Goal: Task Accomplishment & Management: Manage account settings

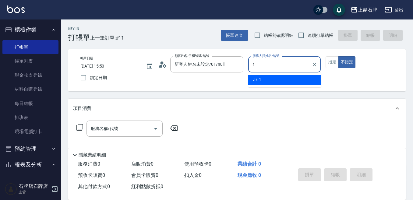
click at [306, 79] on div "Jk -1" at bounding box center [284, 80] width 73 height 10
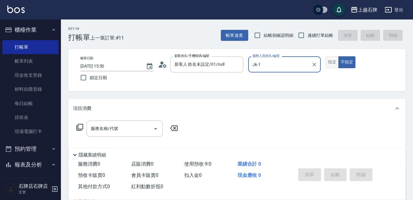
type input "Jk-1"
click at [329, 63] on button "指定" at bounding box center [331, 62] width 13 height 12
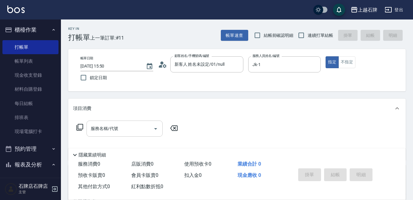
click at [142, 125] on input "服務名稱/代號" at bounding box center [119, 128] width 61 height 11
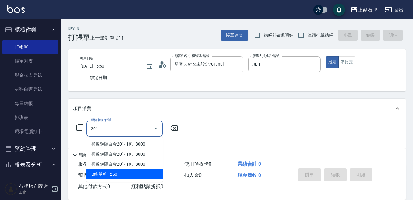
click at [125, 176] on span "B級單剪 - 250" at bounding box center [124, 174] width 76 height 10
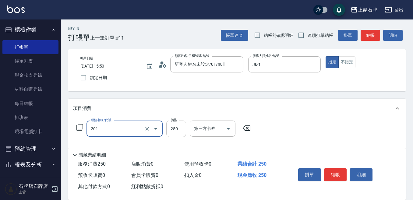
type input "B級單剪(201)"
click at [180, 128] on input "250" at bounding box center [176, 129] width 20 height 16
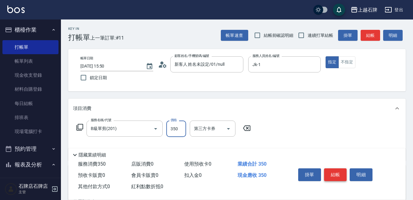
type input "350"
click at [343, 172] on button "結帳" at bounding box center [335, 174] width 23 height 13
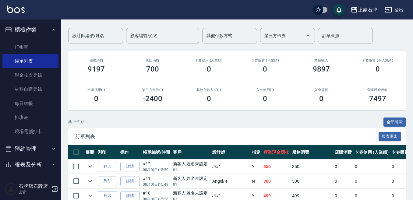
scroll to position [91, 0]
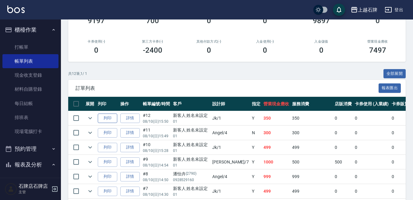
click at [116, 117] on button "列印" at bounding box center [107, 118] width 19 height 9
click at [18, 37] on button "櫃檯作業" at bounding box center [30, 30] width 56 height 16
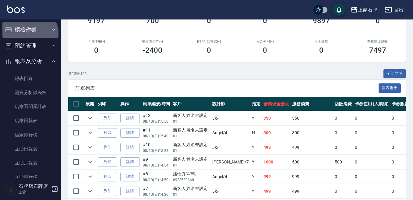
click at [24, 37] on button "櫃檯作業" at bounding box center [30, 30] width 56 height 16
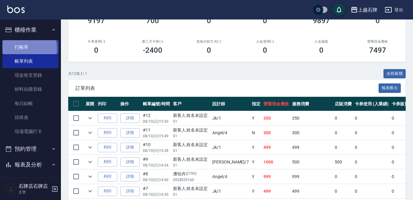
click at [23, 48] on link "打帳單" at bounding box center [30, 47] width 56 height 14
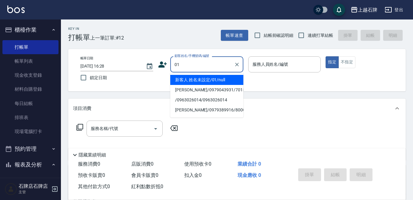
click at [198, 78] on li "新客人 姓名未設定/01/null" at bounding box center [206, 80] width 73 height 10
type input "新客人 姓名未設定/01/null"
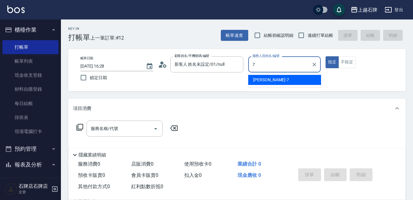
click at [275, 80] on div "Lisa -7" at bounding box center [284, 80] width 73 height 10
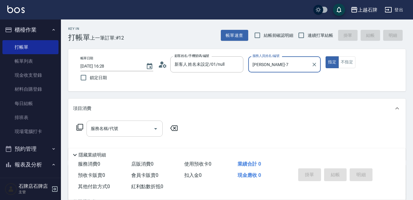
type input "Lisa-7"
click at [130, 131] on input "服務名稱/代號" at bounding box center [119, 128] width 61 height 11
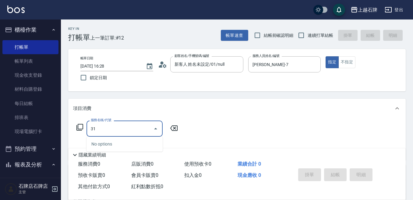
type input "3"
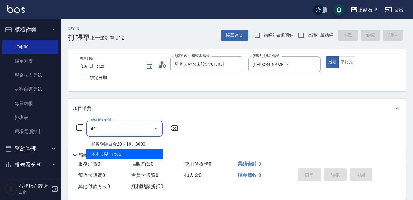
click at [120, 156] on span "基本染髮 - 1500" at bounding box center [124, 154] width 76 height 10
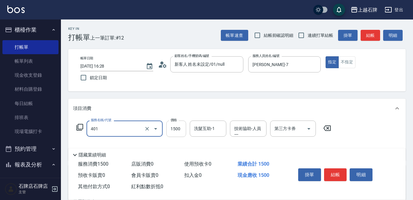
type input "基本染髮(401)"
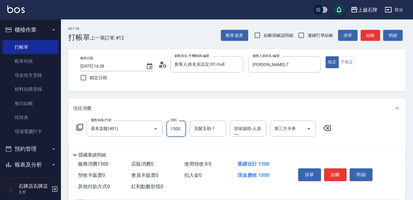
click at [182, 128] on input "1500" at bounding box center [176, 129] width 20 height 16
type input "2200"
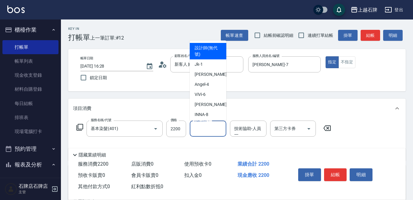
click at [208, 125] on input "洗髮互助-1" at bounding box center [207, 128] width 31 height 11
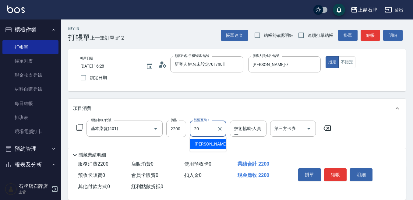
click at [222, 146] on div "彥伶 -20" at bounding box center [208, 144] width 37 height 10
drag, startPoint x: 264, startPoint y: 129, endPoint x: 257, endPoint y: 129, distance: 7.3
click at [264, 129] on div "技術協助-人員一" at bounding box center [248, 129] width 37 height 16
type input "彥伶-20"
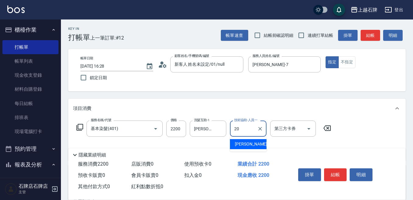
click at [248, 143] on span "彥伶 -20" at bounding box center [254, 144] width 38 height 6
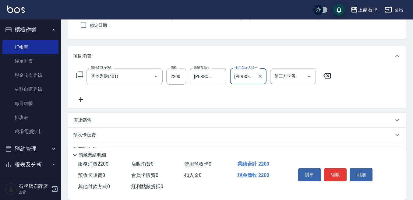
scroll to position [91, 0]
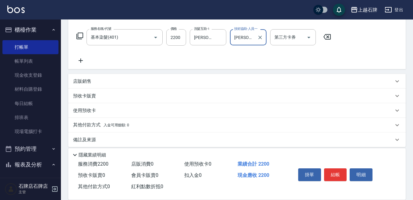
type input "彥伶-20"
click at [78, 80] on p "店販銷售" at bounding box center [82, 81] width 18 height 6
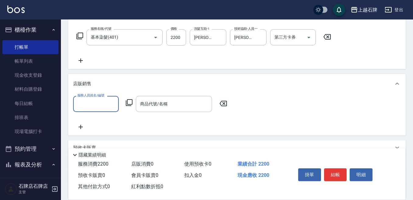
scroll to position [0, 0]
drag, startPoint x: 110, startPoint y: 119, endPoint x: 113, endPoint y: 119, distance: 3.3
click at [110, 119] on div "Lisa -7" at bounding box center [96, 119] width 46 height 10
type input "Lisa-7"
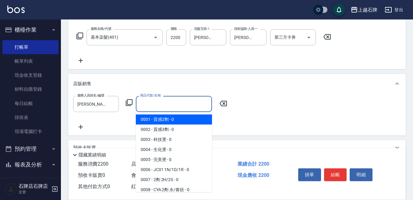
click at [155, 109] on input "商品代號/名稱" at bounding box center [173, 104] width 71 height 11
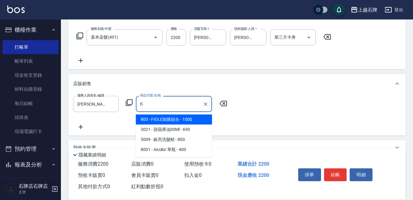
click at [188, 119] on span "803 - FIOLE加購組合 - 1000" at bounding box center [174, 119] width 76 height 10
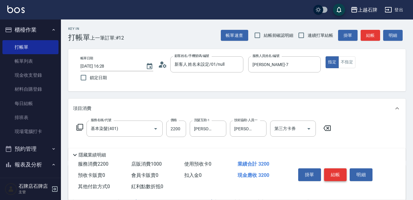
type input "FIOLE加購組合"
click at [334, 175] on button "結帳" at bounding box center [335, 174] width 23 height 13
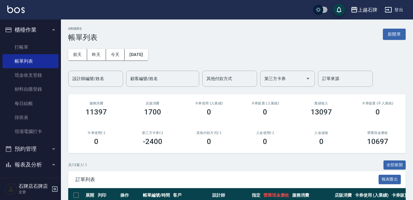
click at [20, 44] on link "打帳單" at bounding box center [30, 47] width 56 height 14
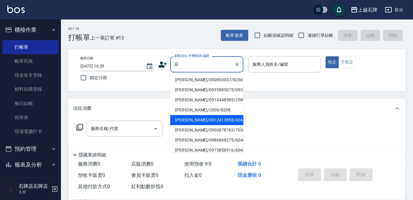
click at [230, 125] on li "莊乙木/0912413853/424" at bounding box center [206, 120] width 73 height 10
type input "莊乙木/0912413853/424"
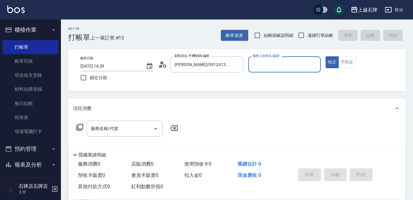
type input "Lisa-7"
click at [114, 134] on input "服務名稱/代號" at bounding box center [119, 128] width 61 height 11
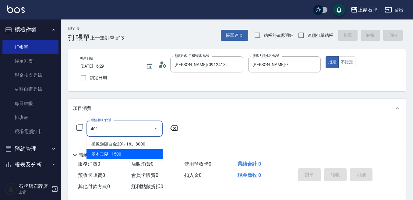
drag, startPoint x: 128, startPoint y: 155, endPoint x: 150, endPoint y: 138, distance: 27.7
click at [128, 154] on span "基本染髮 - 1500" at bounding box center [124, 154] width 76 height 10
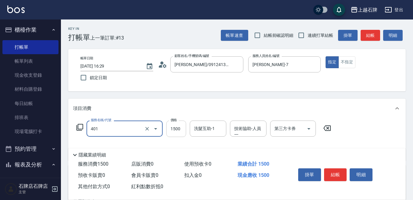
type input "基本染髮(401)"
click at [178, 130] on input "1500" at bounding box center [176, 129] width 20 height 16
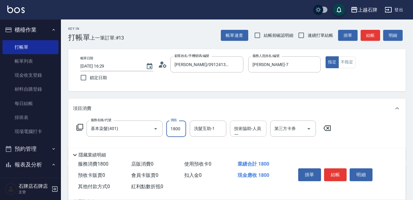
type input "1800"
click at [240, 130] on input "技術協助-人員一" at bounding box center [248, 128] width 31 height 11
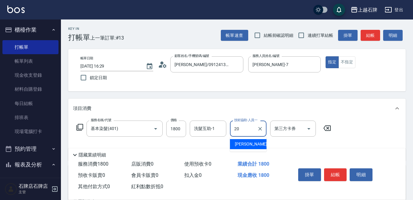
click at [250, 140] on div "彥伶 -20" at bounding box center [248, 144] width 37 height 10
type input "彥伶-20"
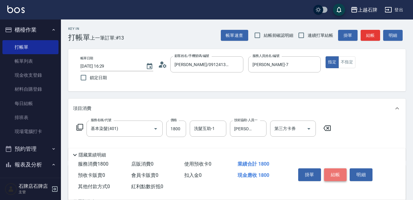
click at [333, 173] on button "結帳" at bounding box center [335, 174] width 23 height 13
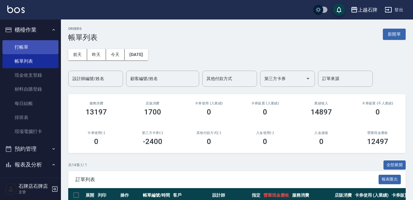
click at [17, 45] on link "打帳單" at bounding box center [30, 47] width 56 height 14
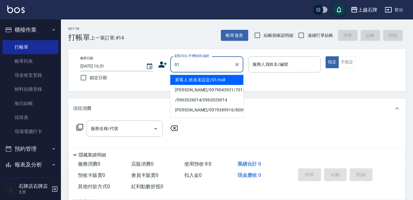
click at [209, 77] on li "新客人 姓名未設定/01/null" at bounding box center [206, 80] width 73 height 10
type input "新客人 姓名未設定/01/null"
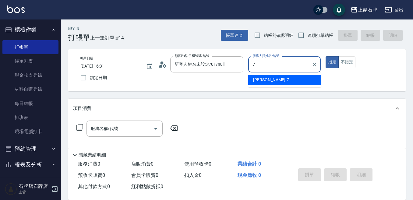
click at [294, 81] on div "Lisa -7" at bounding box center [284, 80] width 73 height 10
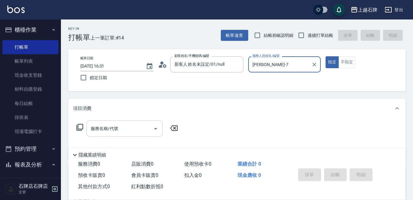
type input "Lisa-7"
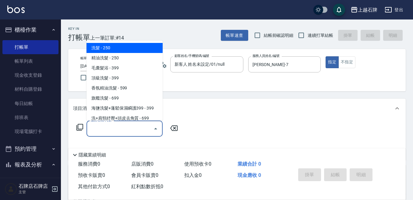
click at [145, 128] on input "服務名稱/代號" at bounding box center [119, 128] width 61 height 11
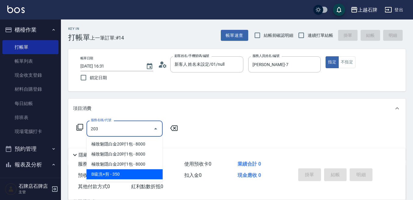
click at [152, 174] on span "B級洗+剪 - 350" at bounding box center [124, 174] width 76 height 10
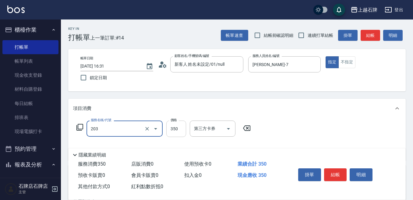
type input "B級洗+剪(203)"
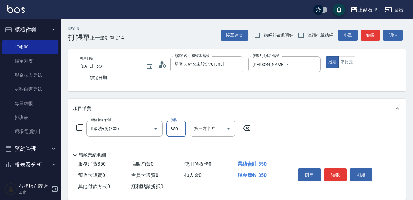
click at [173, 131] on input "350" at bounding box center [176, 129] width 20 height 16
type input "500"
click at [211, 128] on input "洗髮互助-1" at bounding box center [207, 128] width 31 height 11
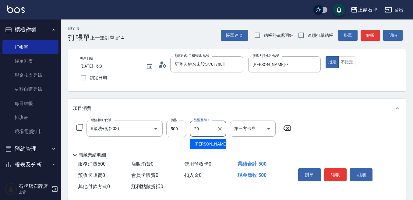
drag, startPoint x: 211, startPoint y: 142, endPoint x: 253, endPoint y: 146, distance: 42.2
click at [215, 143] on div "彥伶 -20" at bounding box center [208, 144] width 37 height 10
type input "彥伶-20"
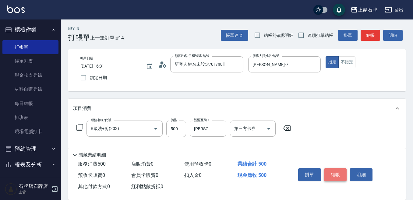
click at [332, 172] on button "結帳" at bounding box center [335, 174] width 23 height 13
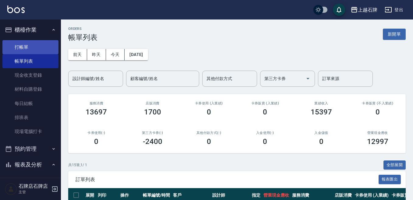
click at [11, 44] on link "打帳單" at bounding box center [30, 47] width 56 height 14
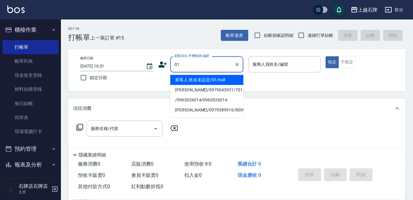
click at [191, 75] on li "新客人 姓名未設定/01/null" at bounding box center [206, 80] width 73 height 10
type input "新客人 姓名未設定/01/null"
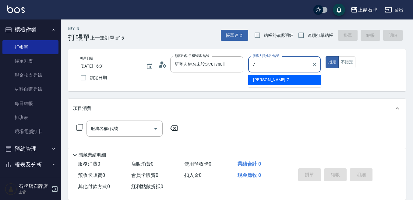
click at [254, 80] on span "Lisa -7" at bounding box center [271, 80] width 36 height 6
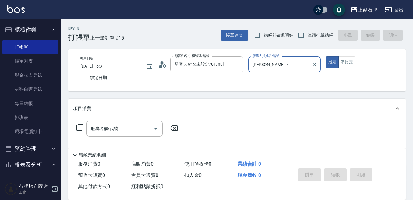
type input "Lisa-7"
click at [98, 115] on div "項目消費" at bounding box center [236, 108] width 337 height 19
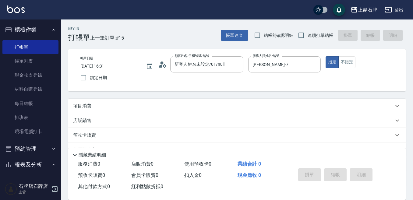
click at [113, 133] on div "預收卡販賣" at bounding box center [233, 135] width 320 height 6
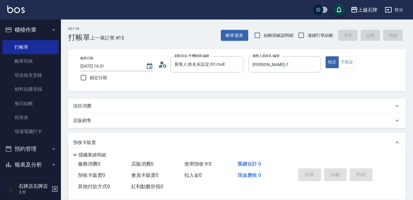
click at [81, 104] on p "項目消費" at bounding box center [82, 106] width 18 height 6
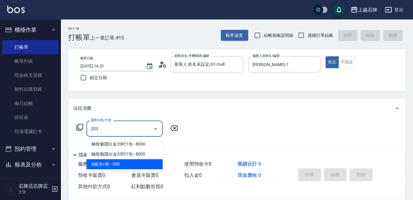
click at [133, 160] on span "B級洗+剪 - 350" at bounding box center [124, 164] width 76 height 10
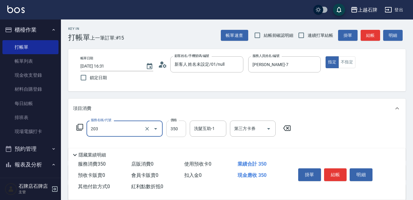
type input "B級洗+剪(203)"
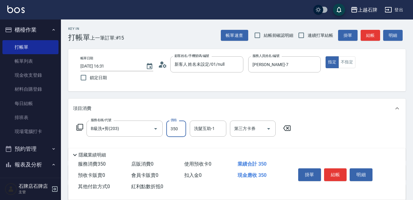
click at [176, 134] on input "350" at bounding box center [176, 129] width 20 height 16
type input "500"
click at [208, 134] on input "洗髮互助-1" at bounding box center [207, 128] width 31 height 11
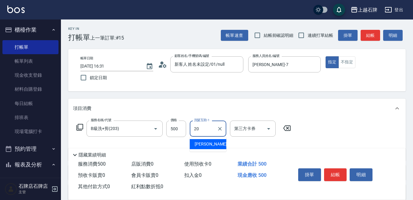
click at [209, 143] on div "彥伶 -20" at bounding box center [208, 144] width 37 height 10
type input "彥伶-20"
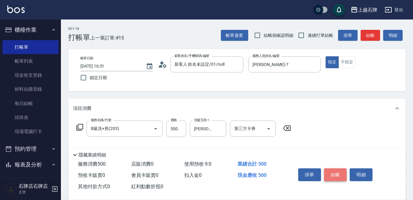
click at [335, 178] on button "結帳" at bounding box center [335, 174] width 23 height 13
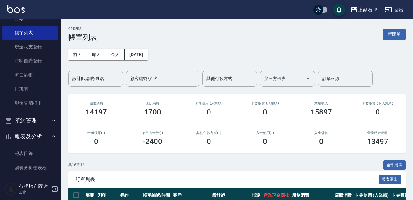
scroll to position [61, 0]
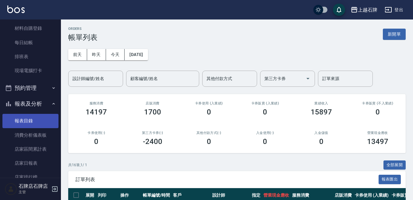
click at [26, 120] on link "報表目錄" at bounding box center [30, 121] width 56 height 14
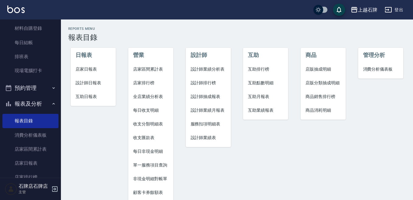
click at [93, 83] on span "設計師日報表" at bounding box center [92, 83] width 35 height 6
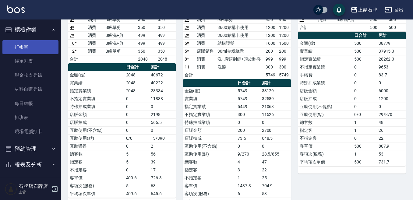
scroll to position [61, 0]
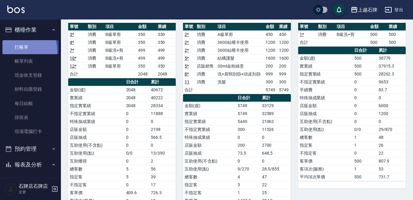
click at [16, 51] on link "打帳單" at bounding box center [30, 47] width 56 height 14
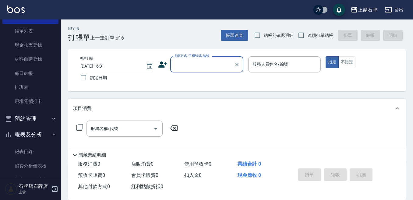
scroll to position [30, 0]
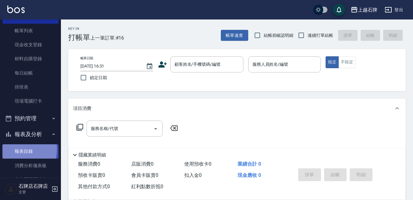
click at [16, 149] on link "報表目錄" at bounding box center [30, 151] width 56 height 14
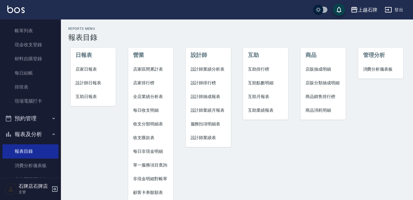
click at [93, 85] on span "設計師日報表" at bounding box center [92, 83] width 35 height 6
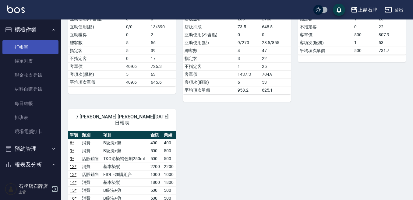
scroll to position [183, 0]
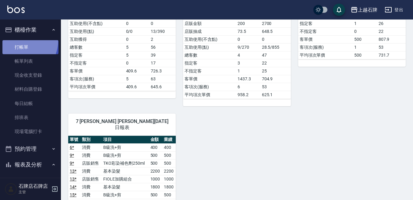
click at [19, 40] on link "打帳單" at bounding box center [30, 47] width 56 height 14
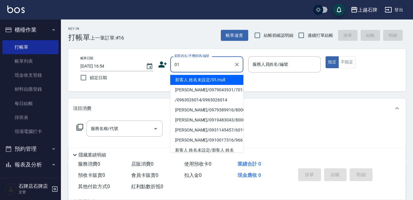
click at [229, 84] on li "新客人 姓名未設定/01/null" at bounding box center [206, 80] width 73 height 10
type input "新客人 姓名未設定/01/null"
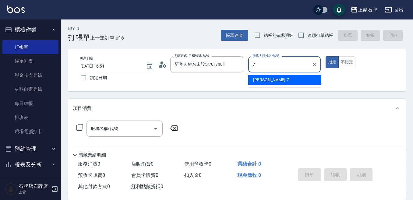
click at [265, 78] on div "Lisa -7" at bounding box center [284, 80] width 73 height 10
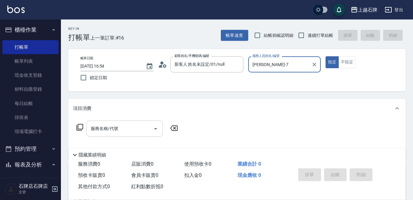
type input "Lisa-7"
click at [102, 130] on div "服務名稱/代號 服務名稱/代號" at bounding box center [124, 129] width 76 height 16
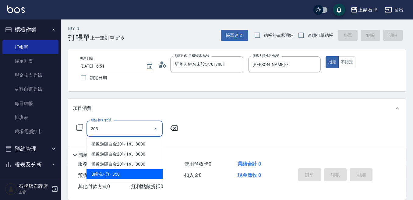
click at [134, 172] on span "B級洗+剪 - 350" at bounding box center [124, 174] width 76 height 10
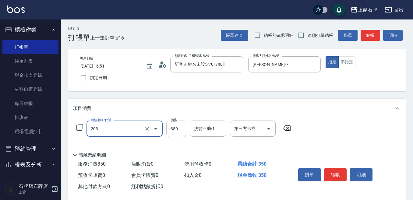
type input "B級洗+剪(203)"
click at [175, 128] on input "350" at bounding box center [176, 129] width 20 height 16
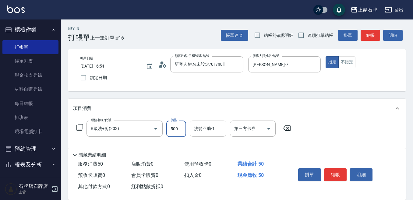
type input "500"
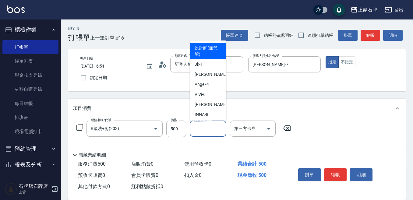
drag, startPoint x: 202, startPoint y: 127, endPoint x: 204, endPoint y: 123, distance: 4.1
click at [202, 126] on input "洗髮互助-1" at bounding box center [207, 128] width 31 height 11
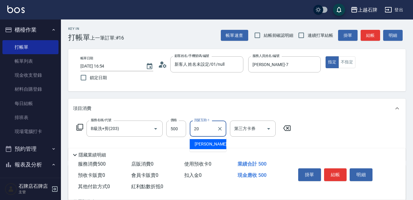
click at [208, 144] on span "彥伶 -20" at bounding box center [213, 144] width 38 height 6
type input "彥伶-20"
click at [339, 170] on button "結帳" at bounding box center [335, 174] width 23 height 13
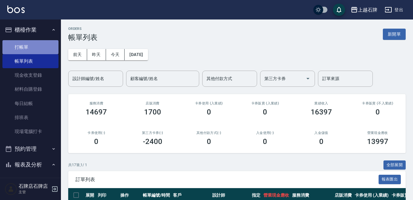
click at [46, 49] on link "打帳單" at bounding box center [30, 47] width 56 height 14
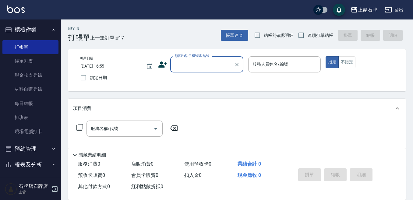
click at [217, 65] on input "顧客姓名/手機號碼/編號" at bounding box center [202, 64] width 58 height 11
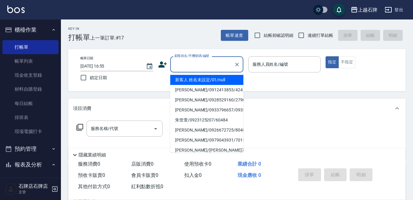
click at [214, 80] on li "新客人 姓名未設定/01/null" at bounding box center [206, 80] width 73 height 10
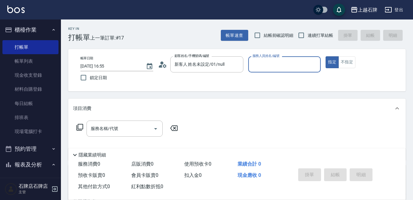
type input "新客人 姓名未設定/01/null"
click at [258, 71] on div "服務人員姓名/編號" at bounding box center [284, 64] width 73 height 16
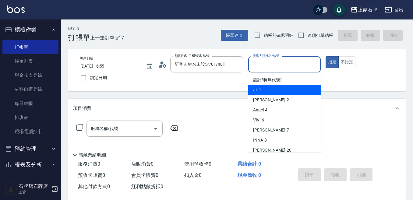
click at [296, 90] on div "Jk -1" at bounding box center [284, 90] width 73 height 10
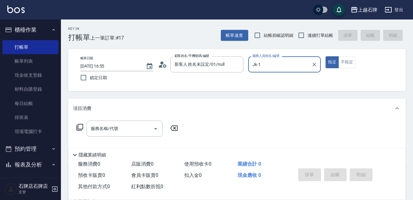
type input "Jk-1"
click at [129, 126] on input "服務名稱/代號" at bounding box center [119, 128] width 61 height 11
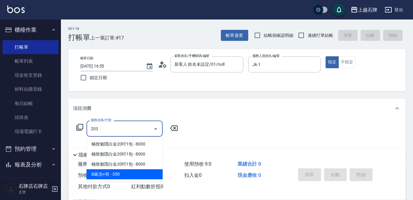
click at [123, 177] on span "B級洗+剪 - 350" at bounding box center [124, 174] width 76 height 10
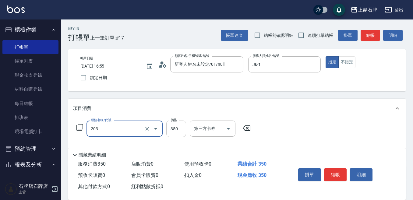
click at [172, 130] on input "350" at bounding box center [176, 129] width 20 height 16
type input "B級洗+剪(203)"
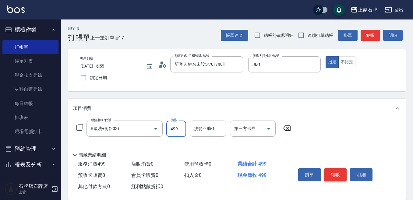
type input "499"
click at [341, 170] on button "結帳" at bounding box center [335, 174] width 23 height 13
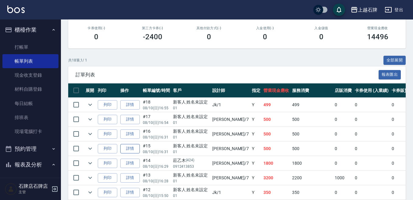
scroll to position [122, 0]
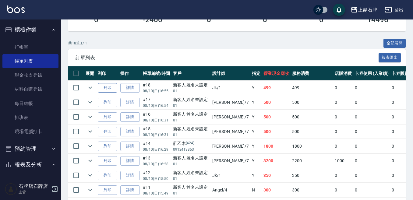
click at [103, 86] on button "列印" at bounding box center [107, 87] width 19 height 9
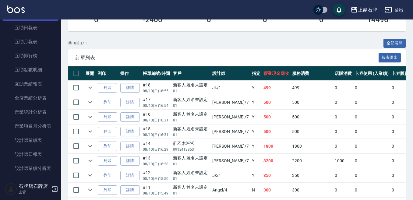
scroll to position [243, 0]
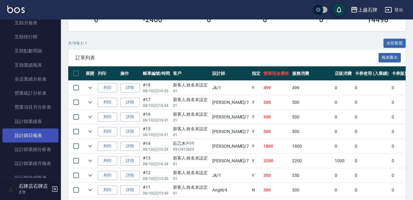
click at [48, 138] on link "設計師日報表" at bounding box center [30, 135] width 56 height 14
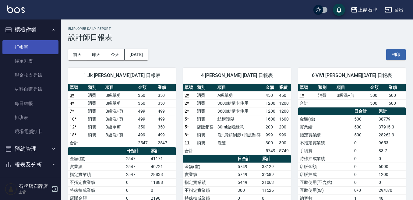
click at [43, 42] on link "打帳單" at bounding box center [30, 47] width 56 height 14
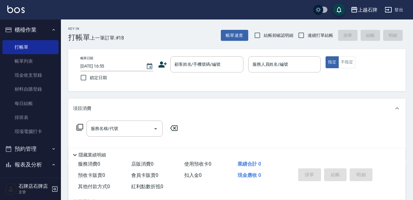
click at [194, 31] on div "Key In 打帳單 上一筆訂單:#18 帳單速查 結帳前確認明細 連續打單結帳 掛單 結帳 明細" at bounding box center [233, 30] width 344 height 22
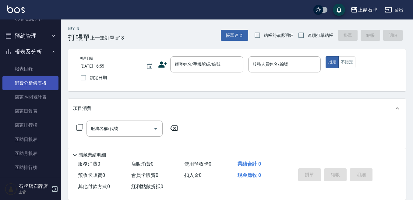
scroll to position [61, 0]
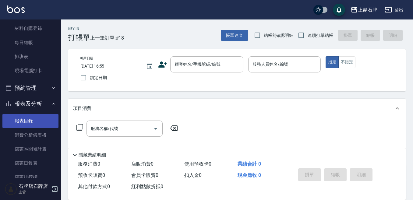
click at [24, 123] on link "報表目錄" at bounding box center [30, 121] width 56 height 14
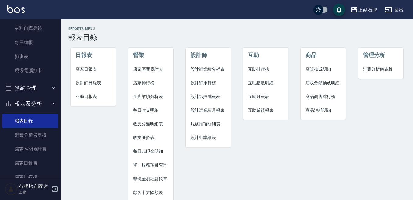
click at [94, 80] on span "設計師日報表" at bounding box center [92, 83] width 35 height 6
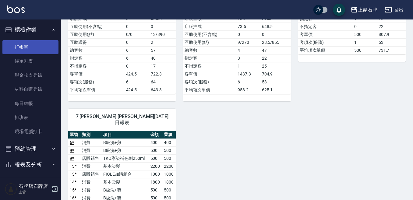
scroll to position [183, 0]
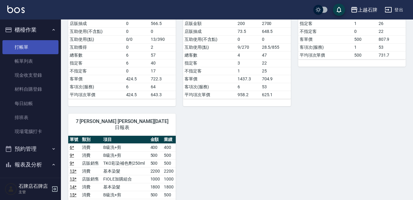
click at [20, 47] on link "打帳單" at bounding box center [30, 47] width 56 height 14
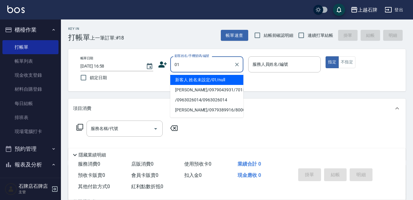
drag, startPoint x: 188, startPoint y: 78, endPoint x: 290, endPoint y: 96, distance: 103.7
click at [188, 78] on li "新客人 姓名未設定/01/null" at bounding box center [206, 80] width 73 height 10
type input "新客人 姓名未設定/01/null"
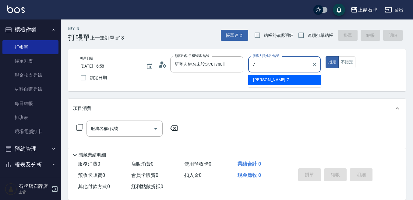
click at [287, 85] on ul "Lisa -7" at bounding box center [284, 79] width 73 height 15
type input "7"
click at [135, 129] on input "服務名稱/代號" at bounding box center [119, 128] width 61 height 11
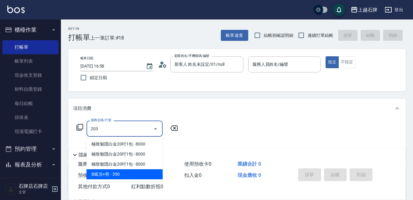
click at [120, 173] on span "B級洗+剪 - 350" at bounding box center [124, 174] width 76 height 10
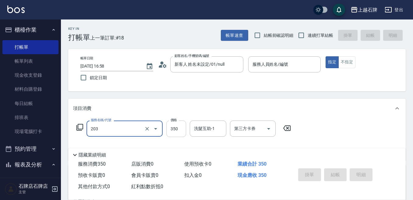
type input "B級洗+剪(203)"
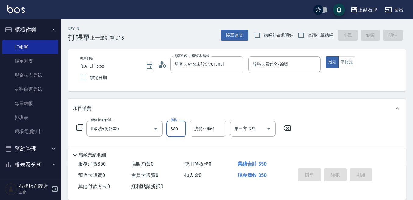
click at [178, 131] on input "350" at bounding box center [176, 129] width 20 height 16
type input "500"
click at [271, 54] on div "帳單日期 2025/08/10 16:58 鎖定日期 顧客姓名/手機號碼/編號 新客人 姓名未設定/01/null 顧客姓名/手機號碼/編號 服務人員姓名/編…" at bounding box center [236, 70] width 337 height 42
click at [263, 67] on input "服務人員姓名/編號" at bounding box center [284, 64] width 67 height 11
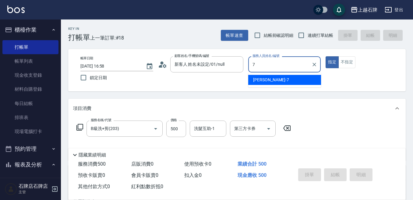
click at [261, 82] on span "Lisa -7" at bounding box center [271, 80] width 36 height 6
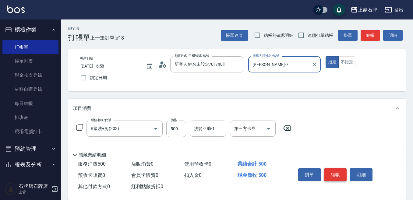
type input "Lisa-7"
click at [337, 168] on button "結帳" at bounding box center [335, 174] width 23 height 13
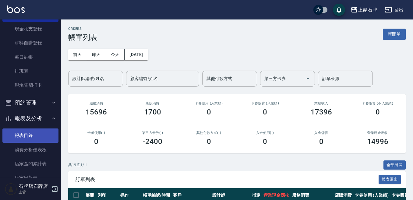
scroll to position [61, 0]
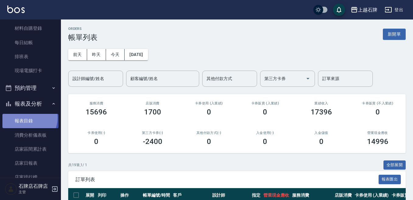
click at [23, 117] on link "報表目錄" at bounding box center [30, 121] width 56 height 14
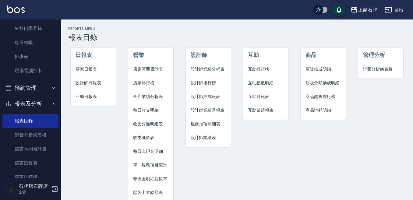
click at [78, 82] on span "設計師日報表" at bounding box center [92, 83] width 35 height 6
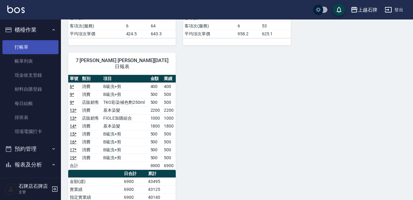
click at [23, 42] on link "打帳單" at bounding box center [30, 47] width 56 height 14
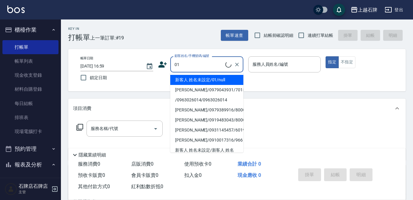
type input "0"
click at [203, 49] on div "帳單日期 2025/08/10 16:59 鎖定日期 顧客姓名/手機號碼/編號 顧客姓名/手機號碼/編號 服務人員姓名/編號 服務人員姓名/編號 指定 不指定" at bounding box center [236, 70] width 337 height 42
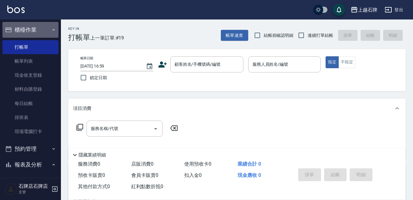
click at [44, 29] on button "櫃檯作業" at bounding box center [30, 30] width 56 height 16
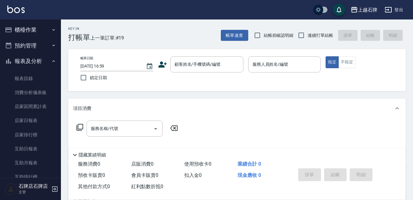
click at [30, 62] on button "報表及分析" at bounding box center [30, 61] width 56 height 16
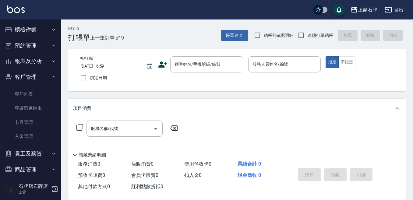
click at [30, 74] on button "客戶管理" at bounding box center [30, 77] width 56 height 16
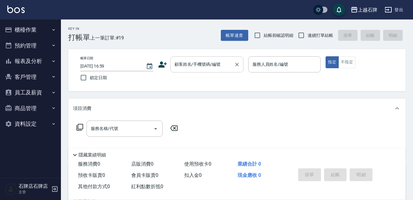
click at [176, 62] on input "顧客姓名/手機號碼/編號" at bounding box center [202, 64] width 58 height 11
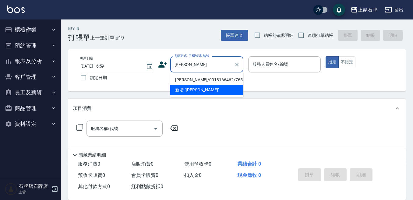
click at [193, 81] on li "吳瓊瑤/0918166462/765" at bounding box center [206, 80] width 73 height 10
type input "吳瓊瑤/0918166462/765"
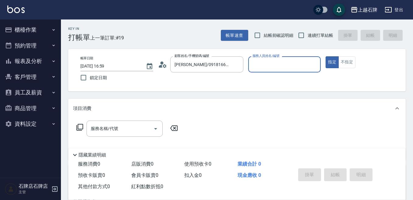
type input "Lisa-7"
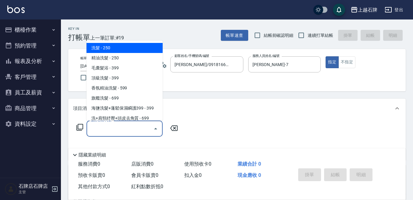
click at [132, 127] on input "服務名稱/代號" at bounding box center [119, 128] width 61 height 11
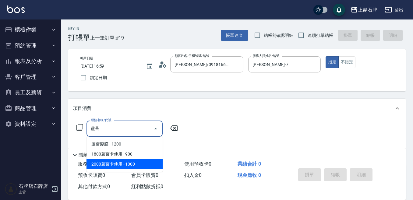
click at [125, 162] on span "2000蘆薈卡使用 - 1000" at bounding box center [124, 164] width 76 height 10
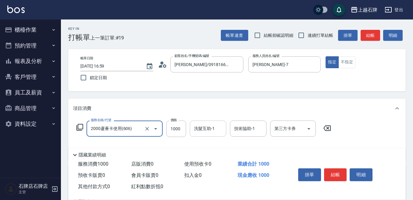
type input "2000蘆薈卡使用(606)"
click at [214, 128] on input "洗髮互助-1" at bounding box center [207, 128] width 31 height 11
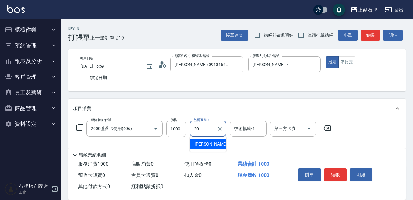
click at [214, 149] on div "彥伶 -20" at bounding box center [208, 144] width 37 height 10
type input "彥伶-20"
click at [253, 129] on input "技術協助-1" at bounding box center [248, 128] width 31 height 11
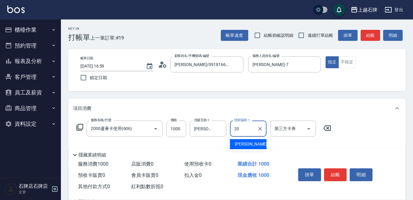
click at [239, 146] on span "彥伶 -20" at bounding box center [254, 144] width 38 height 6
type input "彥伶-20"
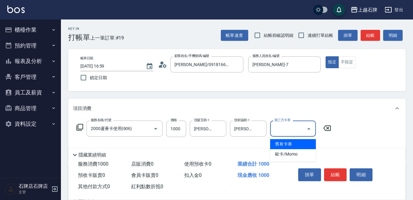
click at [295, 134] on input "第三方卡券" at bounding box center [288, 128] width 31 height 11
click at [290, 142] on span "舊有卡券" at bounding box center [293, 144] width 46 height 10
type input "舊有卡券"
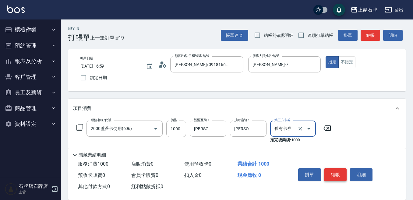
click at [337, 169] on button "結帳" at bounding box center [335, 174] width 23 height 13
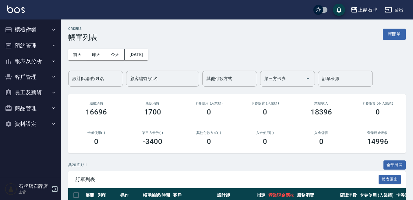
scroll to position [61, 0]
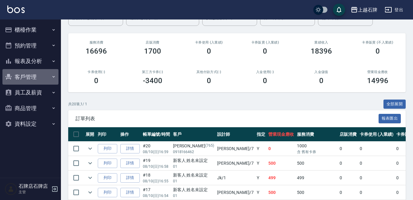
click at [30, 80] on button "客戶管理" at bounding box center [30, 77] width 56 height 16
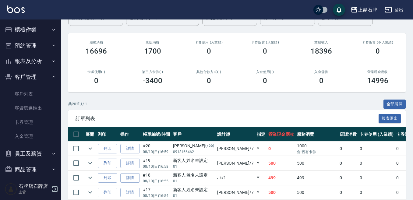
click at [27, 67] on button "報表及分析" at bounding box center [30, 61] width 56 height 16
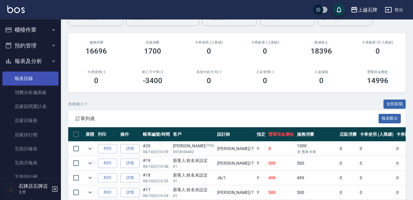
click at [24, 77] on link "報表目錄" at bounding box center [30, 79] width 56 height 14
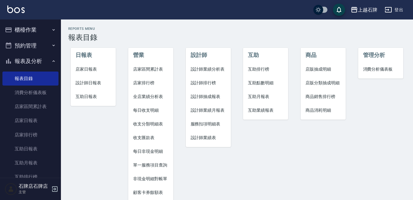
click at [101, 83] on span "設計師日報表" at bounding box center [92, 83] width 35 height 6
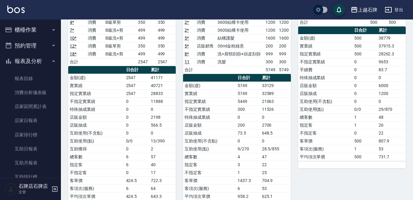
scroll to position [61, 0]
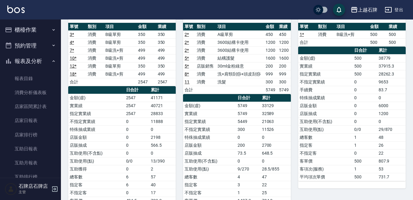
click at [16, 34] on button "櫃檯作業" at bounding box center [30, 30] width 56 height 16
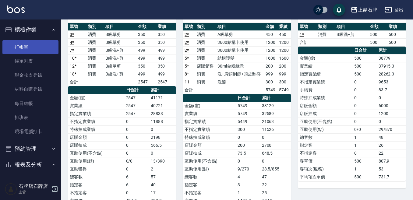
click at [28, 52] on link "打帳單" at bounding box center [30, 47] width 56 height 14
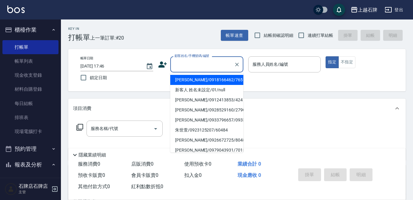
click at [191, 66] on input "顧客姓名/手機號碼/編號" at bounding box center [202, 64] width 58 height 11
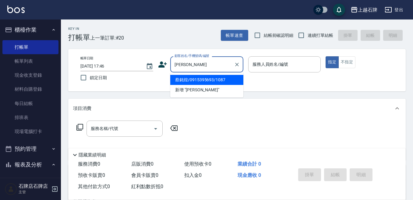
click at [225, 78] on li "蔡銘煌/0915395693/1087" at bounding box center [206, 80] width 73 height 10
type input "蔡銘煌/0915395693/1087"
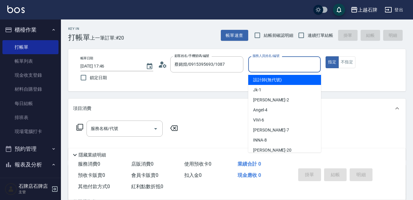
click at [267, 61] on input "服務人員姓名/編號" at bounding box center [284, 64] width 67 height 11
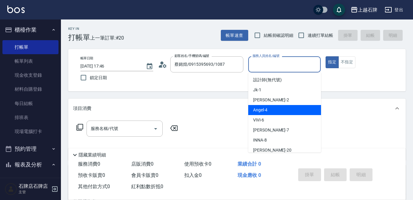
click at [306, 107] on div "Angel -4" at bounding box center [284, 110] width 73 height 10
type input "Angel-4"
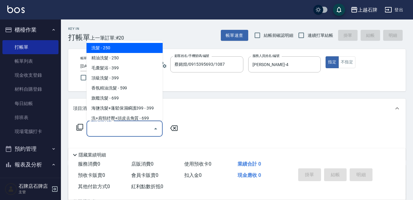
click at [138, 131] on input "服務名稱/代號" at bounding box center [119, 128] width 61 height 11
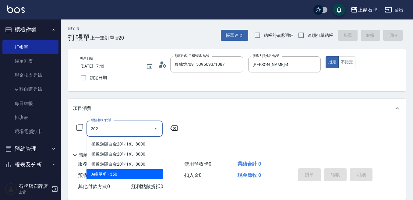
click at [139, 171] on span "A級單剪 - 350" at bounding box center [124, 174] width 76 height 10
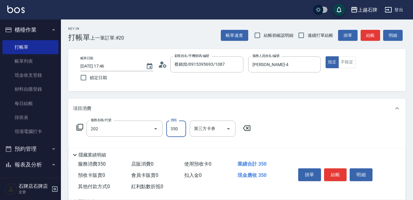
type input "A級單剪(202)"
click at [174, 134] on input "350" at bounding box center [176, 129] width 20 height 16
type input "450"
click at [339, 174] on button "結帳" at bounding box center [335, 174] width 23 height 13
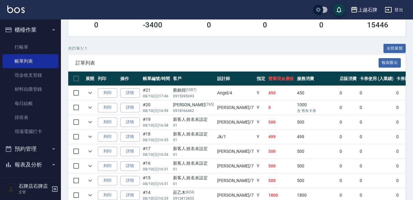
scroll to position [122, 0]
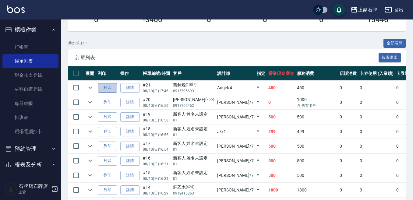
click at [104, 91] on button "列印" at bounding box center [107, 87] width 19 height 9
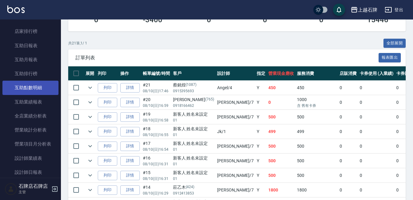
scroll to position [213, 0]
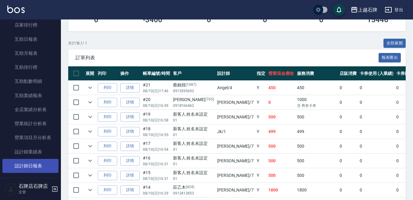
click at [32, 167] on link "設計師日報表" at bounding box center [30, 166] width 56 height 14
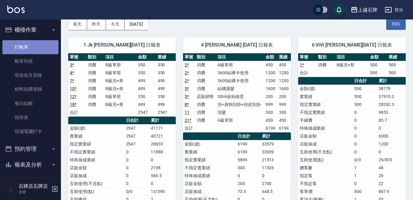
click at [40, 50] on link "打帳單" at bounding box center [30, 47] width 56 height 14
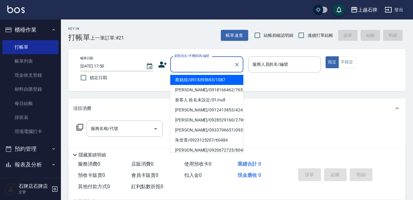
click at [184, 67] on input "顧客姓名/手機號碼/編號" at bounding box center [202, 64] width 58 height 11
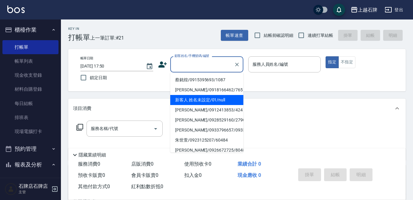
click at [232, 96] on li "新客人 姓名未設定/01/null" at bounding box center [206, 100] width 73 height 10
type input "1"
type input "新客人 姓名未設定/01/null"
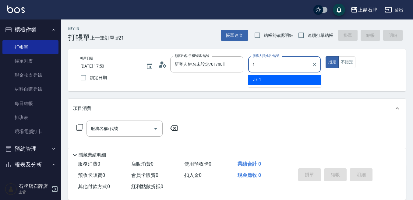
click at [278, 78] on div "Jk -1" at bounding box center [284, 80] width 73 height 10
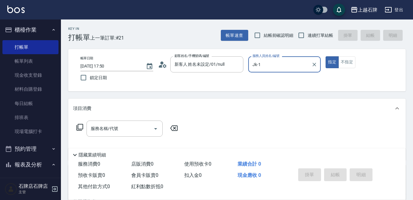
type input "Jk-1"
click at [357, 58] on div "指定 不指定" at bounding box center [361, 62] width 73 height 12
click at [355, 59] on div "指定 不指定" at bounding box center [361, 62] width 73 height 12
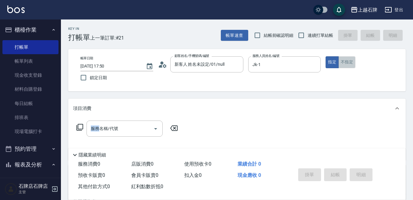
click at [354, 60] on button "不指定" at bounding box center [346, 62] width 17 height 12
click at [138, 134] on div "服務名稱/代號" at bounding box center [124, 129] width 76 height 16
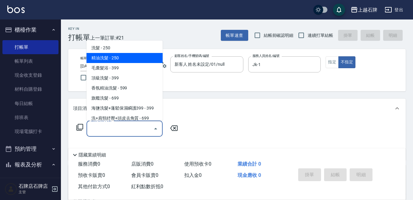
click at [138, 55] on span "精油洗髮 - 250" at bounding box center [124, 58] width 76 height 10
type input "精油洗髮(102)"
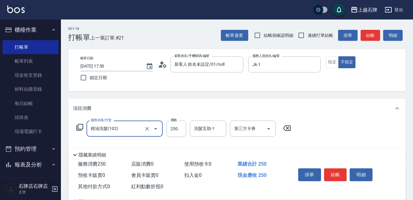
click at [172, 122] on label "價格" at bounding box center [173, 120] width 6 height 5
click at [172, 122] on input "250" at bounding box center [176, 129] width 20 height 16
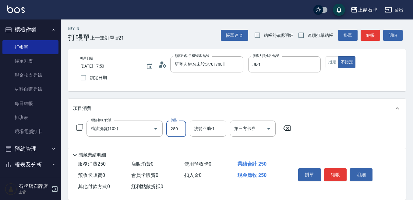
click at [173, 124] on input "250" at bounding box center [176, 129] width 20 height 16
type input "300"
click at [330, 168] on button "結帳" at bounding box center [335, 174] width 23 height 13
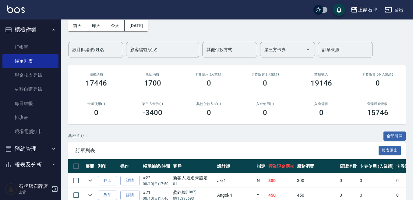
scroll to position [61, 0]
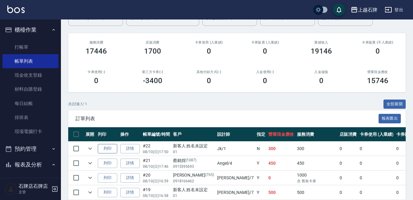
click at [110, 151] on button "列印" at bounding box center [107, 148] width 19 height 9
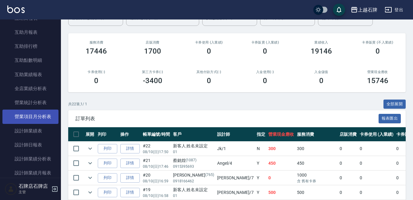
scroll to position [243, 0]
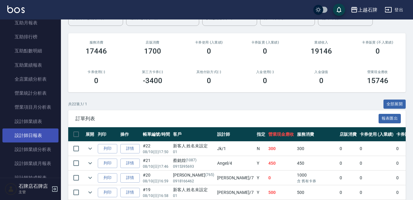
click at [10, 138] on link "設計師日報表" at bounding box center [30, 135] width 56 height 14
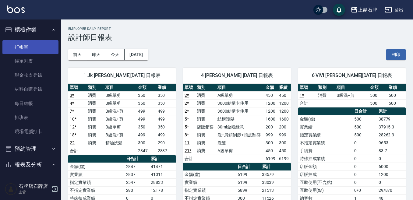
click at [46, 48] on link "打帳單" at bounding box center [30, 47] width 56 height 14
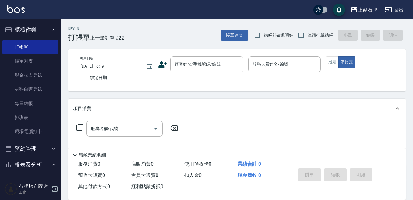
click at [163, 41] on div "Key In 打帳單 上一筆訂單:#22 帳單速查 結帳前確認明細 連續打單結帳 掛單 結帳 明細" at bounding box center [233, 30] width 344 height 22
click at [236, 65] on icon "Clear" at bounding box center [237, 65] width 4 height 4
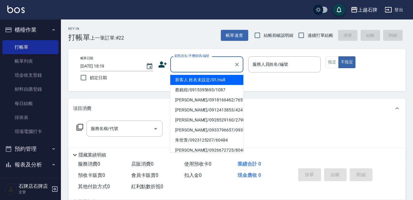
click at [194, 68] on input "顧客姓名/手機號碼/編號" at bounding box center [202, 64] width 58 height 11
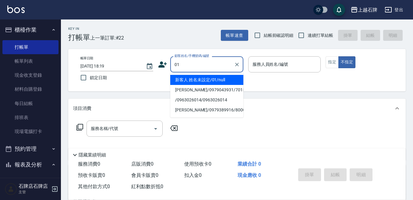
type input "01"
type input "6"
type input "新客人 姓名未設定/01/null"
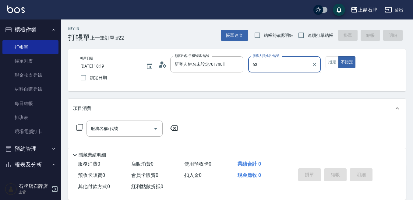
type input "6"
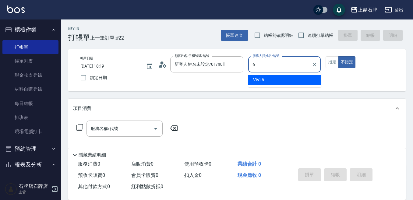
type input "6"
type button "false"
type input "ViVi-6"
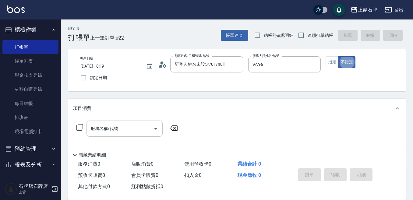
click at [144, 135] on div "服務名稱/代號" at bounding box center [124, 129] width 76 height 16
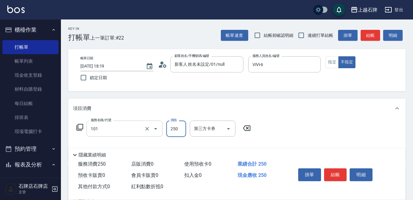
type input "洗髮(101)"
type input "200"
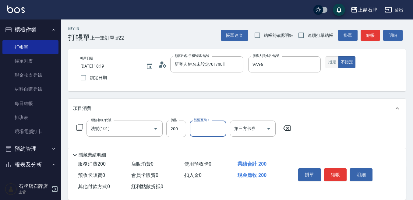
click at [330, 64] on button "指定" at bounding box center [331, 62] width 13 height 12
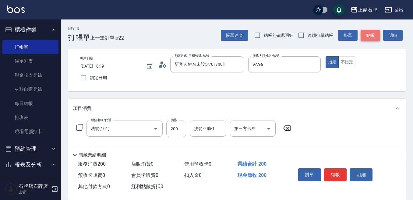
click at [366, 31] on button "結帳" at bounding box center [369, 35] width 19 height 11
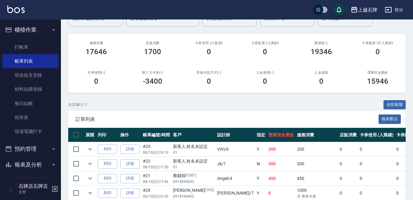
scroll to position [61, 0]
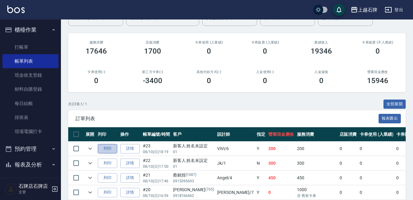
click at [109, 147] on button "列印" at bounding box center [107, 148] width 19 height 9
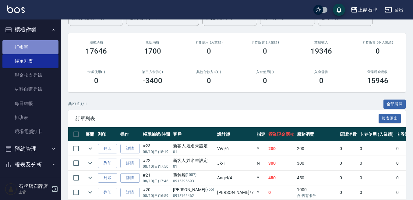
click at [30, 48] on link "打帳單" at bounding box center [30, 47] width 56 height 14
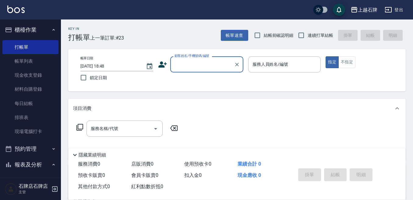
click at [174, 62] on input "顧客姓名/手機號碼/編號" at bounding box center [202, 64] width 58 height 11
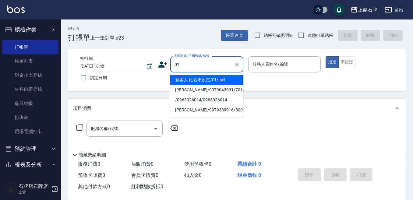
type input "01"
type input "6"
type input "新客人 姓名未設定/01/null"
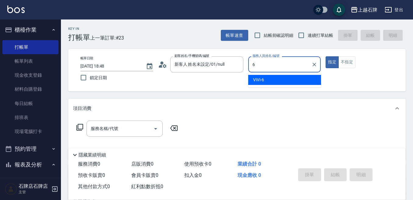
type input "ViVi-6"
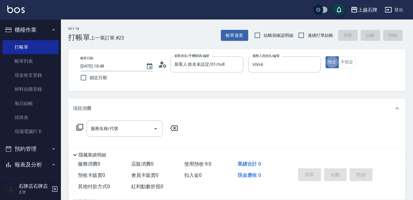
type button "true"
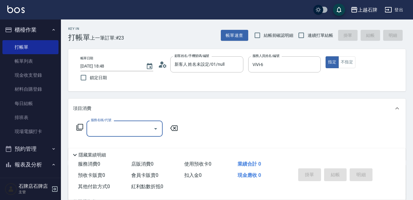
click at [77, 126] on icon at bounding box center [79, 127] width 7 height 7
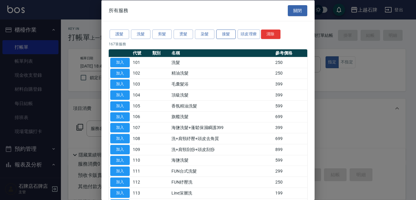
click at [220, 30] on button "接髮" at bounding box center [225, 34] width 19 height 9
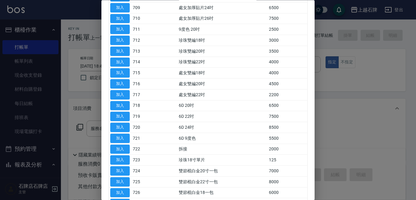
scroll to position [152, 0]
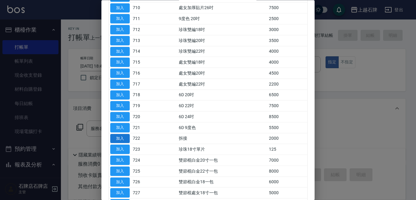
click at [124, 137] on button "加入" at bounding box center [119, 138] width 19 height 9
type input "拆接(722)"
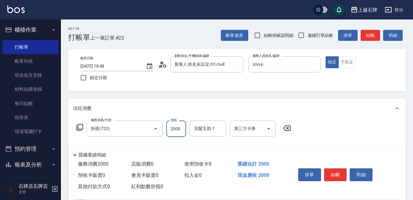
click at [177, 125] on input "2000" at bounding box center [176, 129] width 20 height 16
type input "2500"
click at [373, 34] on button "結帳" at bounding box center [369, 35] width 19 height 11
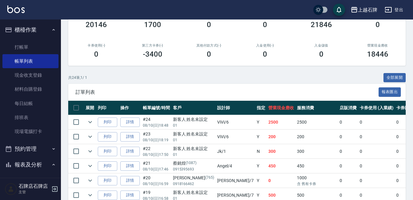
scroll to position [91, 0]
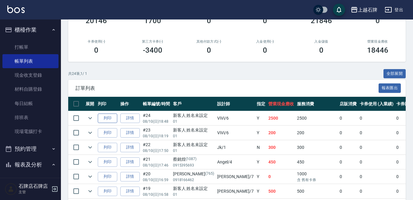
click at [105, 116] on button "列印" at bounding box center [107, 118] width 19 height 9
click at [43, 52] on link "打帳單" at bounding box center [30, 47] width 56 height 14
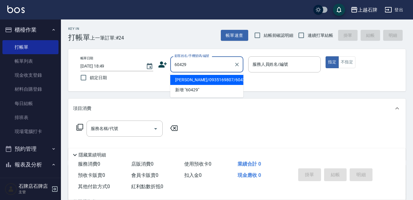
click at [221, 80] on li "林靜儀/0935169807/60429" at bounding box center [206, 80] width 73 height 10
type input "林靜儀/0935169807/60429"
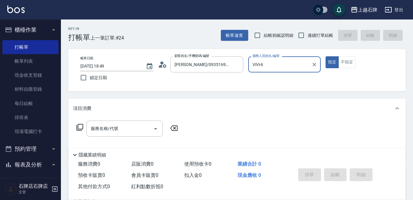
type input "ViVi-6"
click at [80, 123] on div "服務名稱/代號 服務名稱/代號" at bounding box center [127, 129] width 108 height 16
click at [82, 126] on icon at bounding box center [79, 127] width 7 height 7
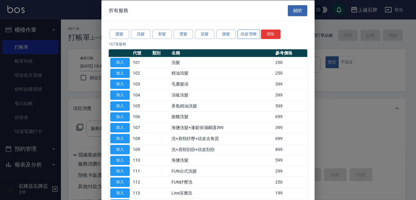
click at [249, 35] on button "頭皮理療" at bounding box center [248, 34] width 23 height 9
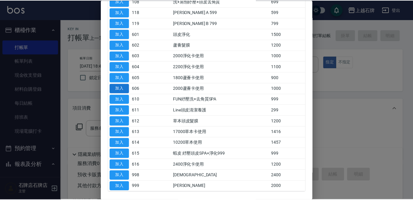
scroll to position [86, 0]
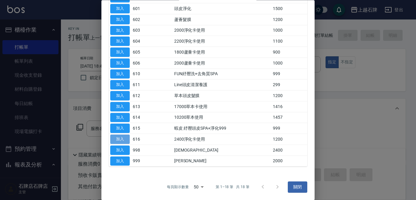
click at [123, 135] on button "加入" at bounding box center [119, 139] width 19 height 9
type input "2400淨化卡使用(616)"
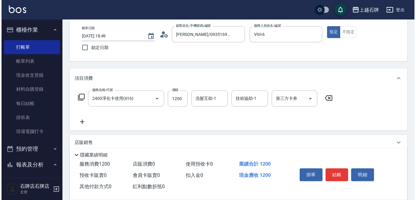
scroll to position [30, 0]
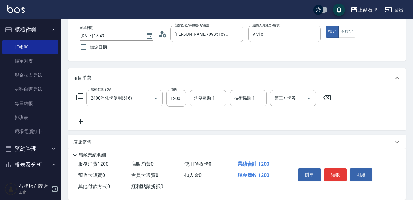
click at [79, 122] on icon at bounding box center [80, 121] width 15 height 7
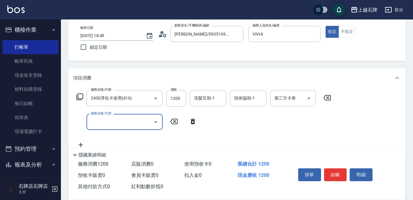
click at [79, 97] on icon at bounding box center [79, 96] width 7 height 7
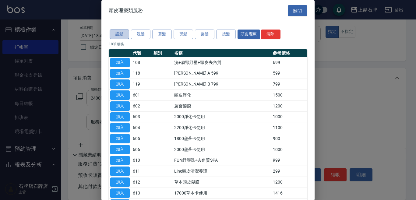
click at [117, 37] on button "護髮" at bounding box center [119, 34] width 19 height 9
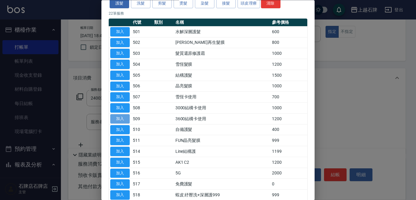
click at [121, 120] on button "加入" at bounding box center [119, 118] width 19 height 9
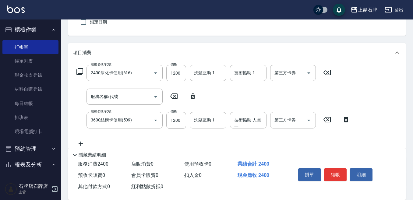
scroll to position [91, 0]
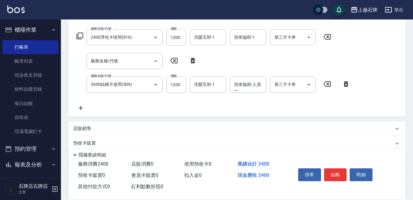
click at [194, 59] on icon at bounding box center [192, 60] width 15 height 7
type input "3600結構卡使用(509)"
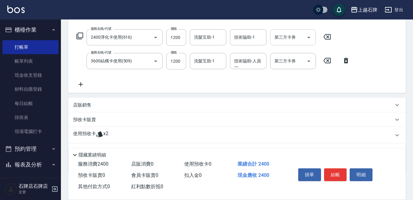
click at [308, 38] on icon "Open" at bounding box center [308, 37] width 7 height 7
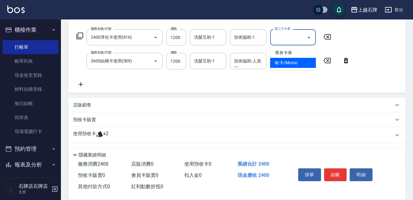
click at [297, 62] on span "歐卡/Momo" at bounding box center [293, 63] width 46 height 10
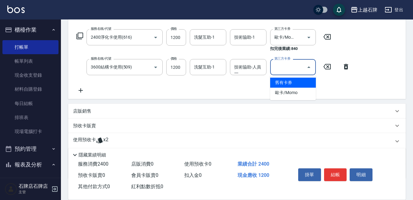
click at [297, 62] on input "第三方卡券" at bounding box center [288, 67] width 31 height 11
click at [311, 37] on icon "Open" at bounding box center [308, 37] width 7 height 7
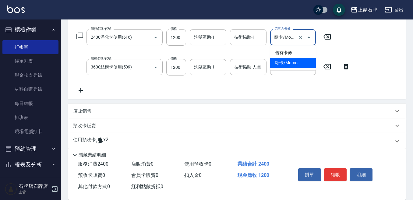
scroll to position [0, 2]
click at [303, 48] on span "舊有卡券" at bounding box center [293, 53] width 46 height 10
type input "舊有卡券"
click at [306, 65] on icon "Open" at bounding box center [308, 67] width 7 height 7
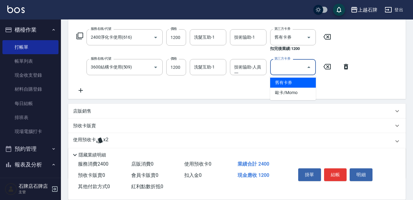
click at [303, 87] on span "舊有卡券" at bounding box center [293, 83] width 46 height 10
type input "舊有卡券"
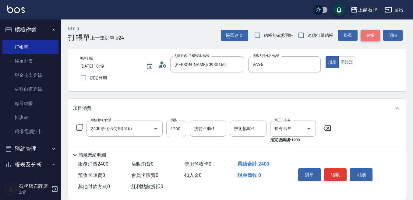
click at [366, 40] on button "結帳" at bounding box center [369, 35] width 19 height 11
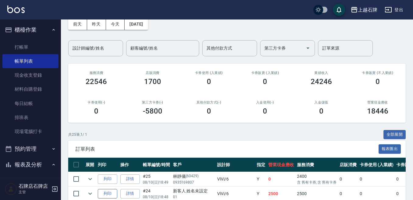
scroll to position [61, 0]
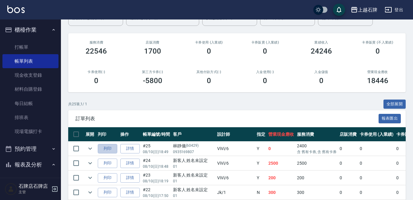
drag, startPoint x: 110, startPoint y: 149, endPoint x: 118, endPoint y: 145, distance: 9.2
click at [110, 148] on button "列印" at bounding box center [107, 148] width 19 height 9
click at [134, 148] on link "詳情" at bounding box center [129, 148] width 19 height 9
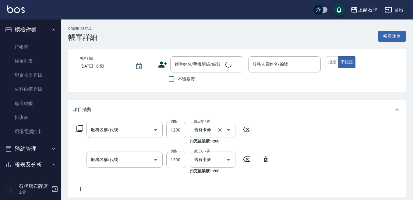
scroll to position [61, 0]
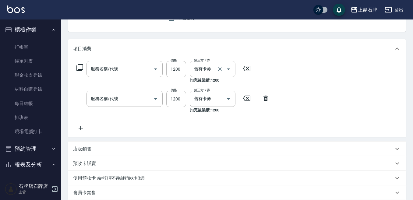
type input "2025/08/10 18:49"
type input "ViVi-6"
type input "3600結構卡使用(509)"
type input "2400淨化卡使用(616)"
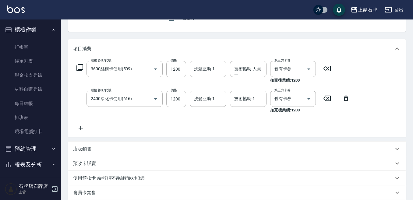
type input "林靜儀/0935169807/60429"
click at [203, 68] on div "洗髮互助-1 洗髮互助-1" at bounding box center [208, 69] width 37 height 16
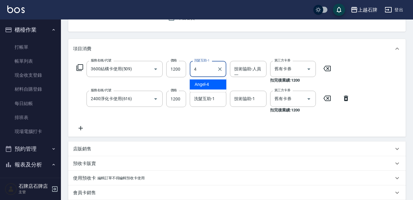
type input "Angel-4"
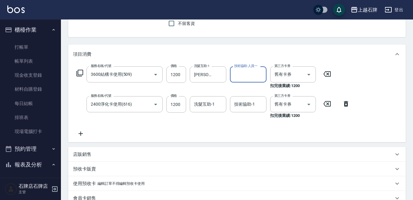
scroll to position [122, 0]
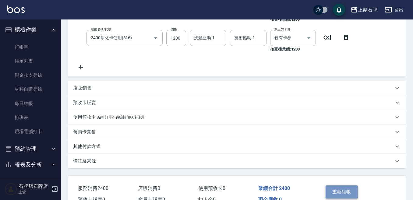
click at [338, 197] on button "重新結帳" at bounding box center [341, 191] width 32 height 13
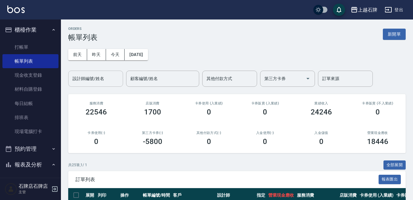
click at [104, 77] on input "設計師編號/姓名" at bounding box center [95, 78] width 49 height 11
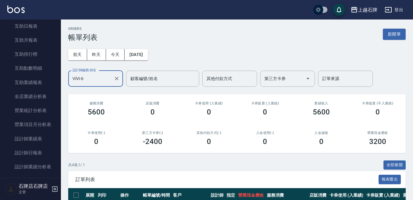
scroll to position [243, 0]
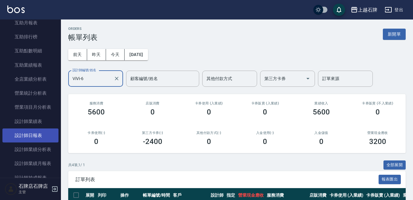
type input "ViVi-6"
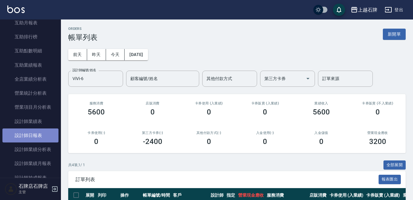
click at [47, 132] on link "設計師日報表" at bounding box center [30, 135] width 56 height 14
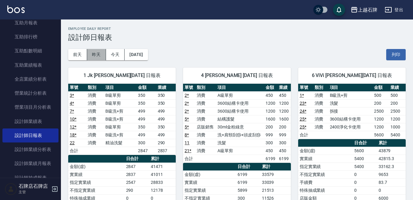
click at [94, 51] on button "昨天" at bounding box center [96, 54] width 19 height 11
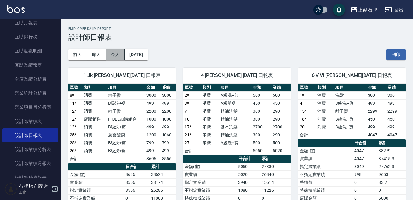
click at [109, 51] on button "今天" at bounding box center [115, 54] width 19 height 11
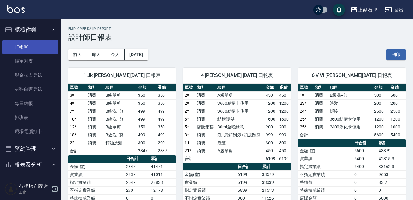
click at [38, 51] on link "打帳單" at bounding box center [30, 47] width 56 height 14
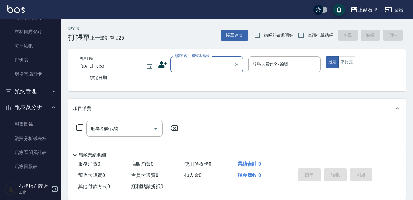
scroll to position [61, 0]
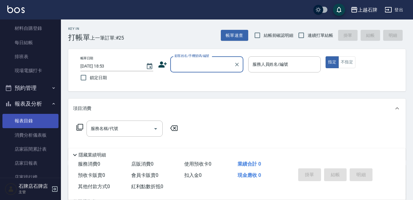
click at [32, 122] on link "報表目錄" at bounding box center [30, 121] width 56 height 14
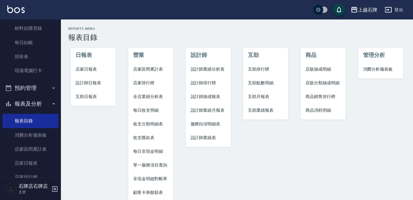
click at [69, 84] on div "日報表 店家日報表 設計師日報表 互助日報表" at bounding box center [90, 141] width 58 height 215
click at [80, 84] on span "設計師日報表" at bounding box center [92, 83] width 35 height 6
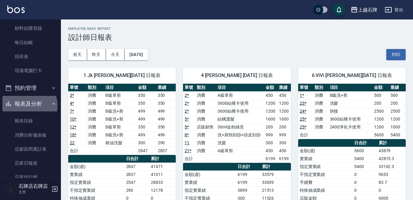
click at [25, 106] on button "報表及分析" at bounding box center [30, 104] width 56 height 16
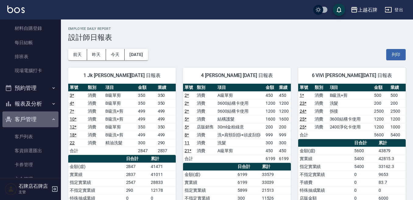
click at [34, 115] on button "客戶管理" at bounding box center [30, 119] width 56 height 16
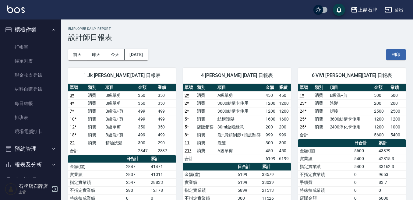
click at [42, 28] on button "櫃檯作業" at bounding box center [30, 30] width 56 height 16
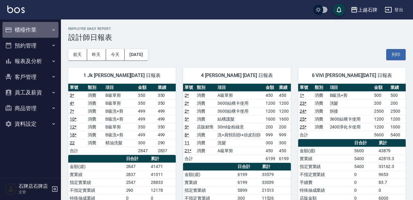
click at [19, 32] on button "櫃檯作業" at bounding box center [30, 30] width 56 height 16
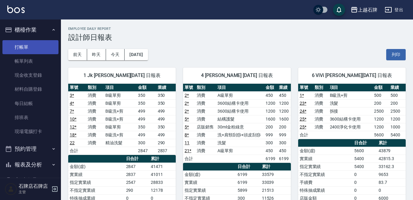
click at [23, 44] on link "打帳單" at bounding box center [30, 47] width 56 height 14
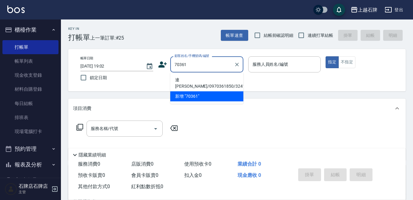
type input "70361"
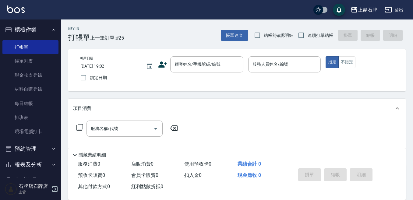
click at [278, 96] on div "Key In 打帳單 上一筆訂單:#25 帳單速查 結帳前確認明細 連續打單結帳 掛單 結帳 明細 帳單日期 2025/08/10 19:02 鎖定日期 顧客…" at bounding box center [237, 157] width 352 height 277
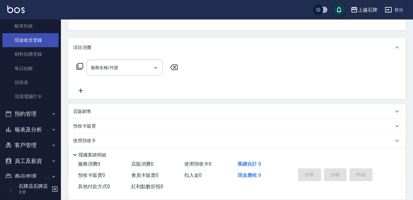
scroll to position [61, 0]
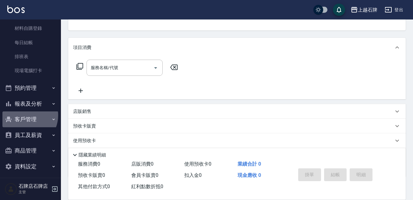
click at [23, 115] on button "客戶管理" at bounding box center [30, 119] width 56 height 16
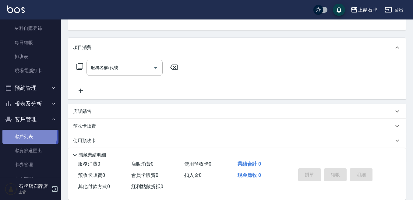
click at [18, 133] on link "客戶列表" at bounding box center [30, 137] width 56 height 14
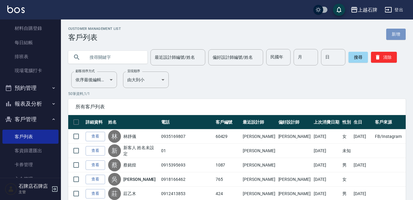
click at [393, 39] on link "新增" at bounding box center [395, 34] width 19 height 11
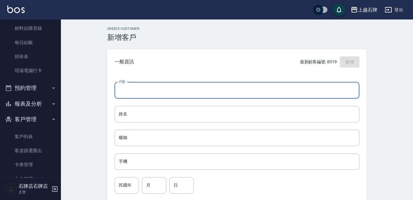
click at [140, 86] on input "代號" at bounding box center [236, 90] width 245 height 16
type input "70361"
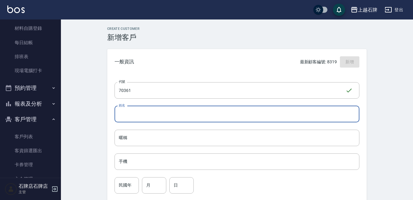
click at [140, 112] on input "姓名" at bounding box center [236, 114] width 245 height 16
type input "陳虹君"
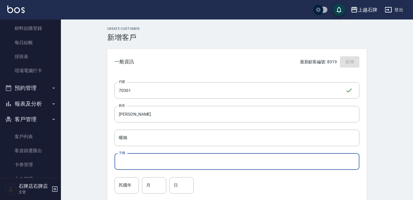
click at [228, 167] on input "手機" at bounding box center [236, 161] width 245 height 16
type input "0933531853"
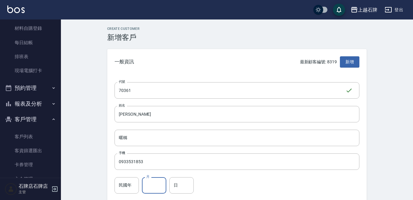
click at [157, 191] on input "月" at bounding box center [154, 185] width 24 height 16
type input "12"
click at [181, 179] on input "日" at bounding box center [181, 185] width 24 height 16
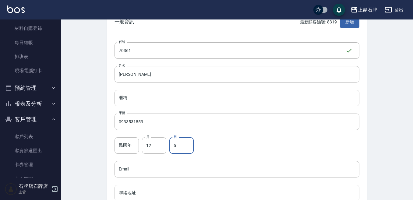
scroll to position [122, 0]
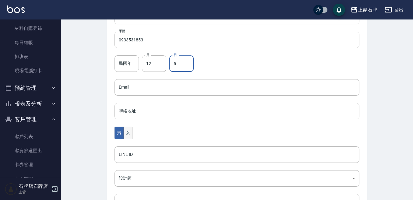
type input "5"
click at [125, 131] on button "女" at bounding box center [127, 133] width 9 height 12
click at [144, 182] on body "上越石牌 登出 櫃檯作業 打帳單 帳單列表 現金收支登錄 材料自購登錄 每日結帳 排班表 現場電腦打卡 預約管理 預約管理 單日預約紀錄 單週預約紀錄 報表及…" at bounding box center [206, 76] width 413 height 396
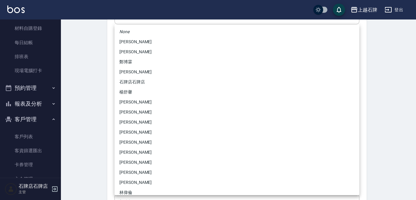
click at [137, 162] on li "[PERSON_NAME]" at bounding box center [236, 162] width 245 height 10
type input "cf42bfa7-34e6-42c1-9a83-760d6585d366"
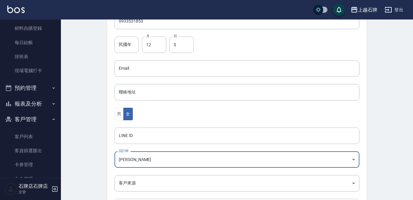
scroll to position [196, 0]
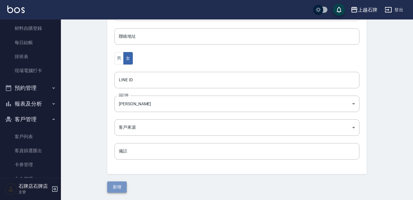
click at [114, 184] on button "新增" at bounding box center [116, 186] width 19 height 11
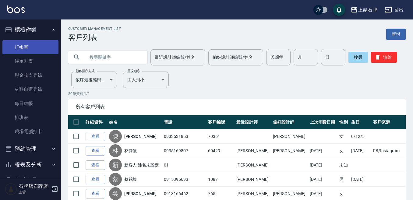
click at [33, 50] on link "打帳單" at bounding box center [30, 47] width 56 height 14
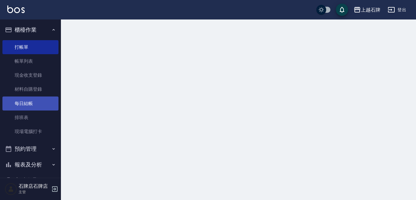
click at [44, 108] on link "每日結帳" at bounding box center [30, 103] width 56 height 14
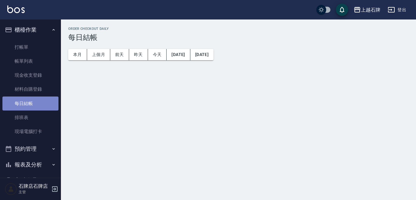
click at [46, 106] on link "每日結帳" at bounding box center [30, 103] width 56 height 14
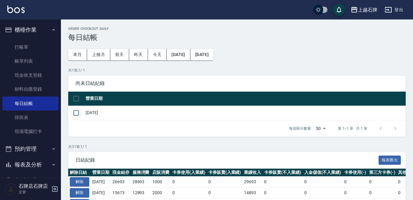
drag, startPoint x: 67, startPoint y: 114, endPoint x: 73, endPoint y: 113, distance: 5.9
click at [80, 112] on input "checkbox" at bounding box center [76, 113] width 13 height 13
checkbox input "true"
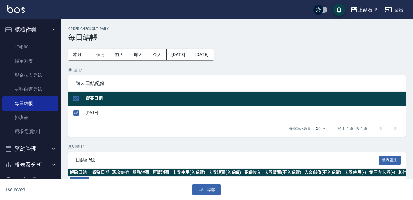
click at [196, 181] on div "結帳" at bounding box center [204, 187] width 204 height 16
click at [199, 188] on icon "button" at bounding box center [200, 189] width 7 height 7
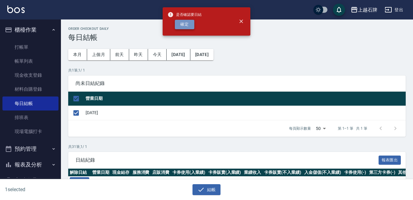
click at [190, 26] on button "確定" at bounding box center [184, 24] width 19 height 9
checkbox input "false"
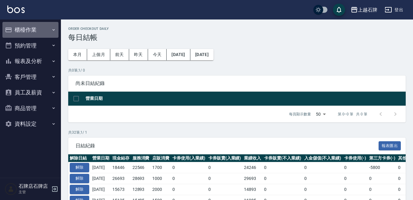
click at [49, 33] on button "櫃檯作業" at bounding box center [30, 30] width 56 height 16
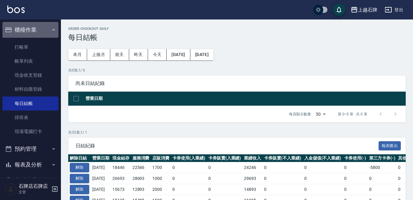
click at [49, 33] on button "櫃檯作業" at bounding box center [30, 30] width 56 height 16
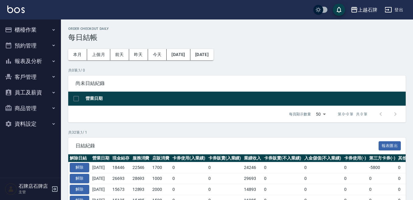
click at [50, 63] on button "報表及分析" at bounding box center [30, 61] width 56 height 16
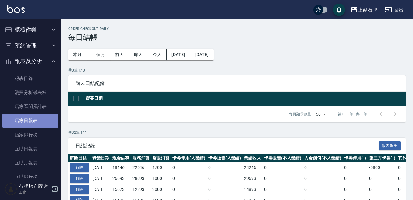
click at [30, 127] on link "店家日報表" at bounding box center [30, 121] width 56 height 14
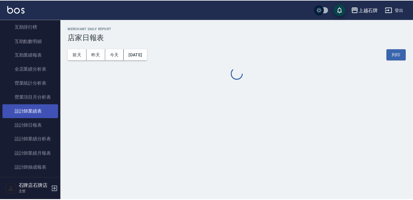
scroll to position [152, 0]
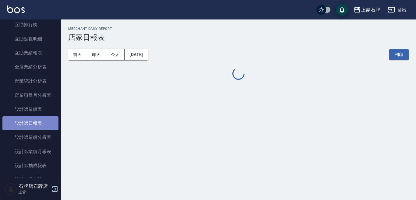
click at [45, 126] on link "設計師日報表" at bounding box center [30, 123] width 56 height 14
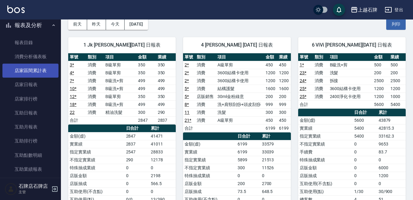
scroll to position [30, 0]
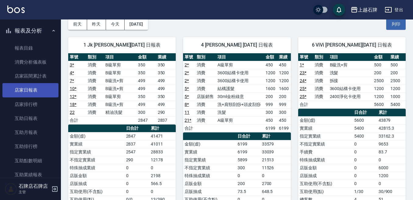
click at [36, 84] on link "店家日報表" at bounding box center [30, 90] width 56 height 14
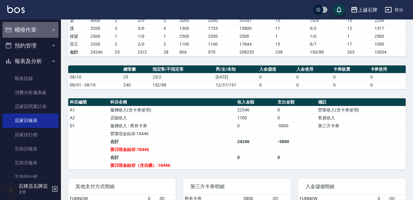
click at [44, 25] on button "櫃檯作業" at bounding box center [30, 30] width 56 height 16
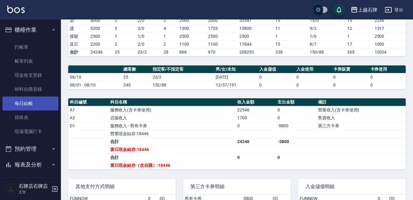
click at [33, 98] on link "每日結帳" at bounding box center [30, 103] width 56 height 14
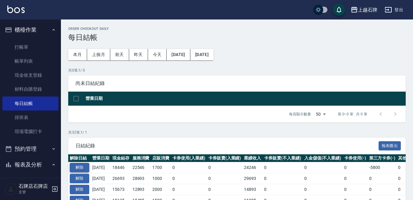
click at [81, 169] on button "解除" at bounding box center [79, 167] width 19 height 9
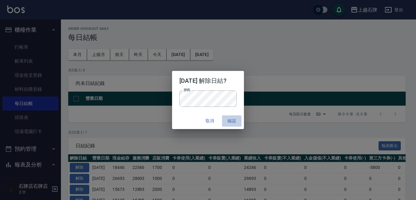
click at [228, 121] on button "確認" at bounding box center [231, 120] width 19 height 11
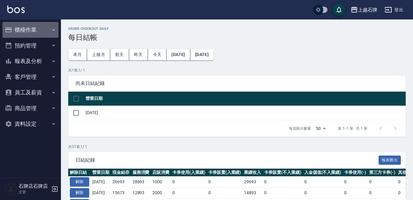
click at [34, 27] on button "櫃檯作業" at bounding box center [30, 30] width 56 height 16
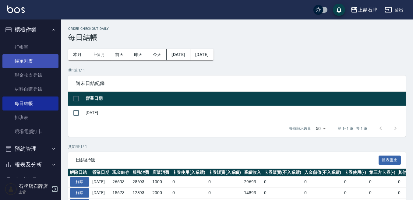
click at [41, 59] on link "帳單列表" at bounding box center [30, 61] width 56 height 14
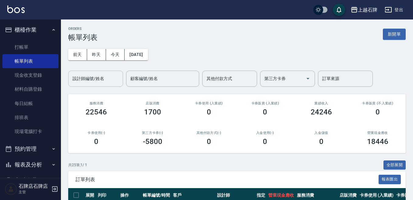
click at [97, 80] on div "設計師編號/姓名 設計師編號/姓名" at bounding box center [95, 79] width 55 height 16
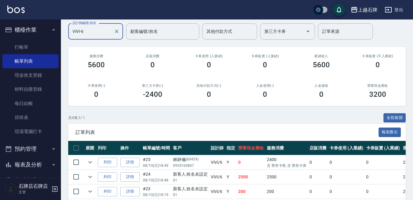
scroll to position [90, 0]
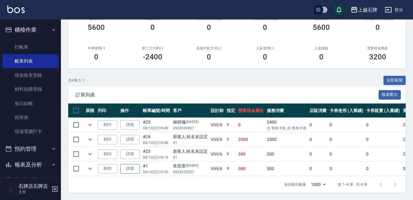
type input "ViVi-6"
click at [131, 164] on link "詳情" at bounding box center [129, 168] width 19 height 9
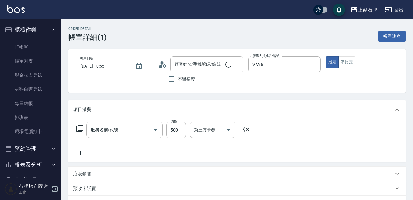
type input "2025/08/10 10:55"
type input "ViVi-6"
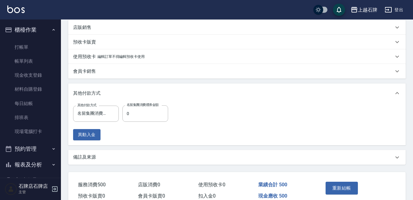
type input "B級洗+剪(203)"
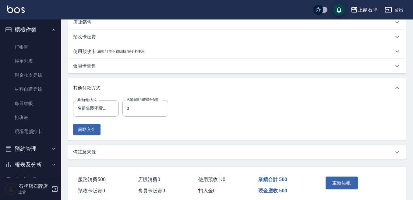
type input "朱世萱/0923125207/60484"
click at [144, 107] on input "0" at bounding box center [145, 108] width 46 height 16
type input "500"
click at [355, 183] on button "重新結帳" at bounding box center [341, 183] width 32 height 13
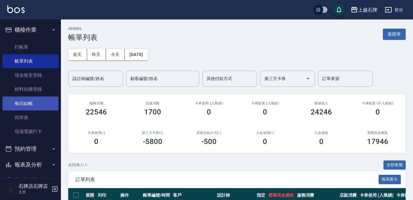
click at [44, 103] on link "每日結帳" at bounding box center [30, 103] width 56 height 14
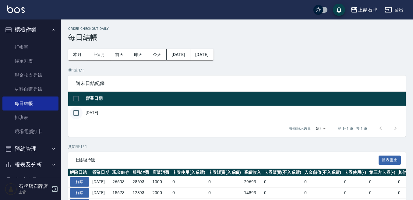
click at [81, 115] on input "checkbox" at bounding box center [76, 113] width 13 height 13
checkbox input "true"
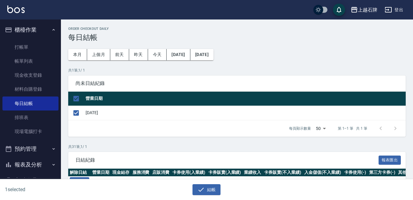
drag, startPoint x: 213, startPoint y: 189, endPoint x: 223, endPoint y: 181, distance: 12.6
click at [213, 188] on button "結帳" at bounding box center [206, 189] width 28 height 11
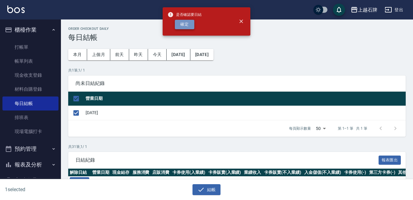
click at [178, 27] on button "確定" at bounding box center [184, 24] width 19 height 9
checkbox input "false"
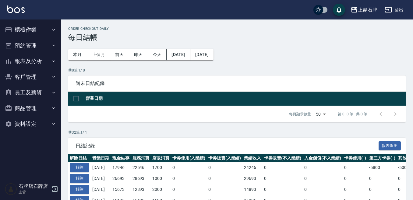
click at [49, 56] on button "報表及分析" at bounding box center [30, 61] width 56 height 16
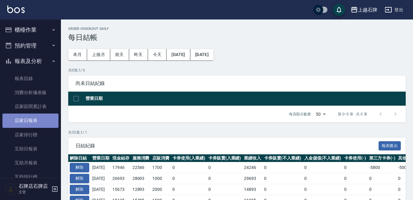
click at [33, 117] on link "店家日報表" at bounding box center [30, 121] width 56 height 14
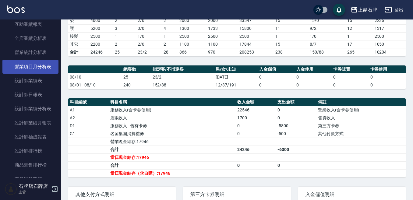
scroll to position [183, 0]
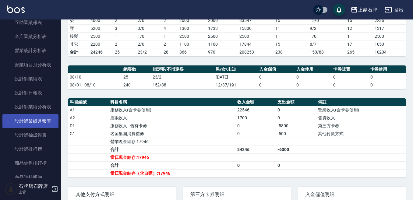
click at [45, 126] on link "設計師業績月報表" at bounding box center [30, 121] width 56 height 14
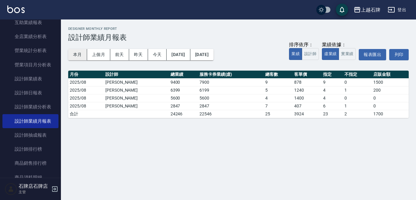
click at [84, 58] on button "本月" at bounding box center [77, 54] width 19 height 11
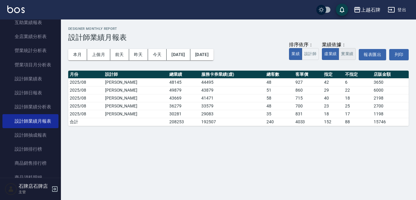
click at [350, 57] on button "實業績" at bounding box center [346, 54] width 17 height 12
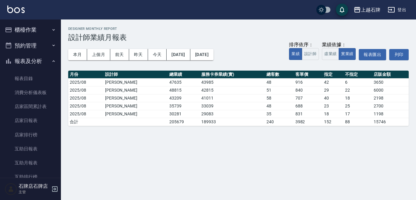
click at [41, 36] on button "櫃檯作業" at bounding box center [30, 30] width 56 height 16
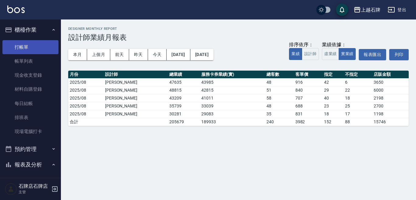
click at [41, 49] on link "打帳單" at bounding box center [30, 47] width 56 height 14
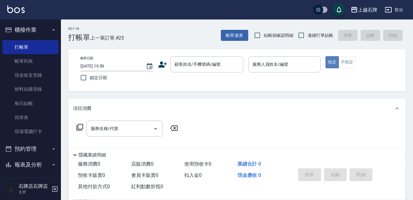
click at [337, 66] on button "指定" at bounding box center [331, 62] width 13 height 12
click at [342, 65] on button "不指定" at bounding box center [346, 62] width 17 height 12
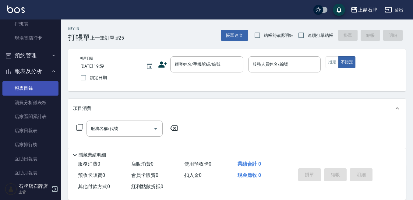
scroll to position [122, 0]
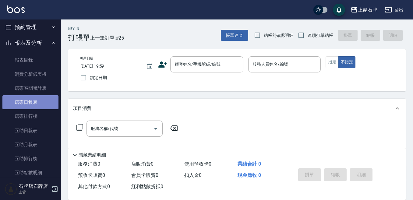
click at [39, 96] on link "店家日報表" at bounding box center [30, 102] width 56 height 14
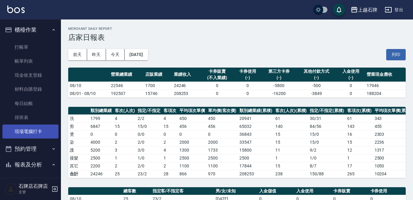
click at [26, 132] on link "現場電腦打卡" at bounding box center [30, 131] width 56 height 14
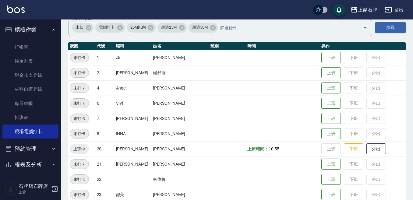
scroll to position [91, 0]
